Goal: Book appointment/travel/reservation

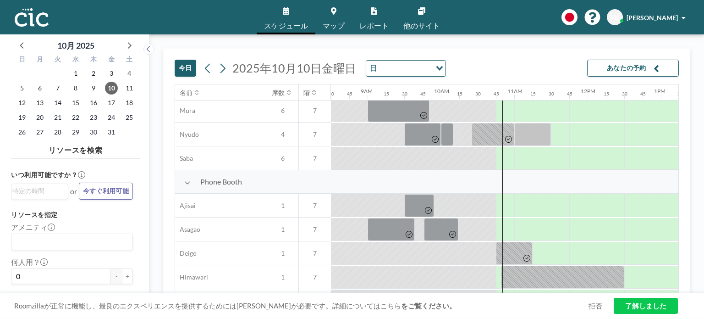
scroll to position [183, 624]
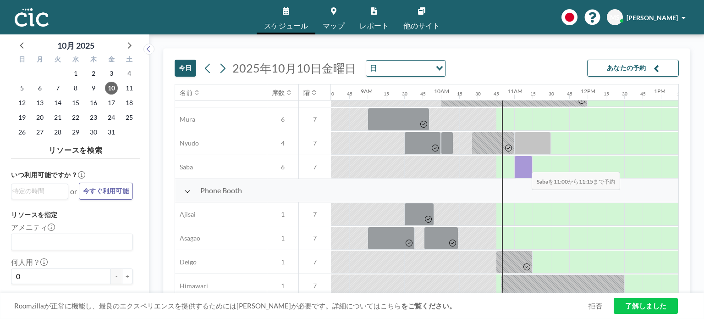
click at [524, 165] on div at bounding box center [523, 166] width 18 height 23
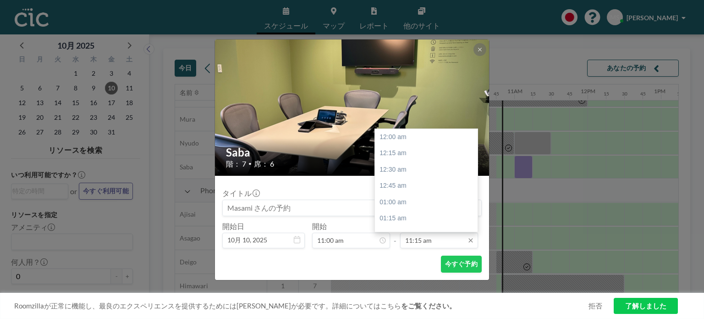
scroll to position [734, 0]
click at [449, 243] on input "11:15 am" at bounding box center [439, 240] width 78 height 16
click at [441, 207] on div "12:15 pm" at bounding box center [428, 202] width 107 height 17
type input "12:15 pm"
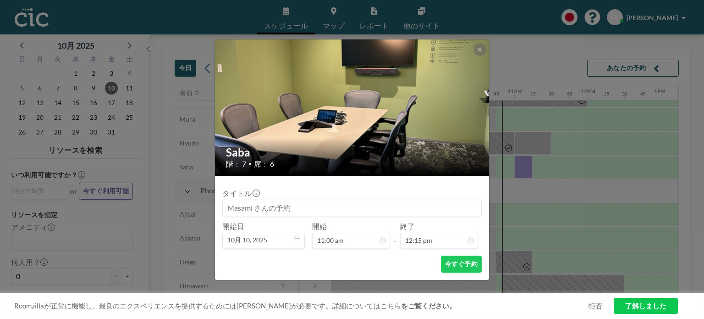
scroll to position [800, 0]
click at [469, 267] on button "今すぐ予約" at bounding box center [461, 263] width 41 height 17
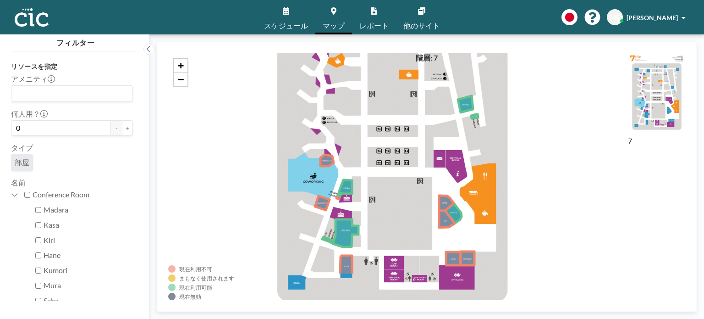
drag, startPoint x: 469, startPoint y: 238, endPoint x: 434, endPoint y: 156, distance: 89.0
click at [432, 188] on div "+ −" at bounding box center [426, 176] width 517 height 247
